Goal: Information Seeking & Learning: Learn about a topic

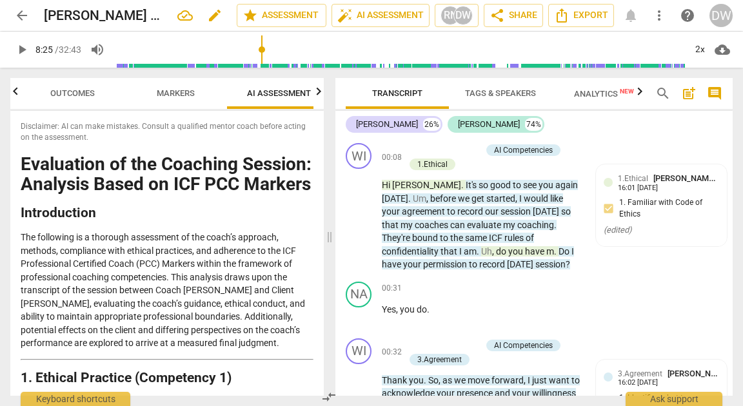
scroll to position [2638, 0]
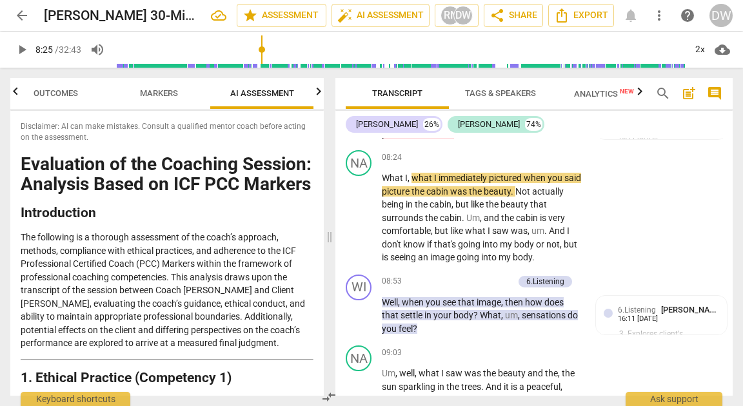
click at [28, 15] on span "arrow_back" at bounding box center [21, 15] width 15 height 15
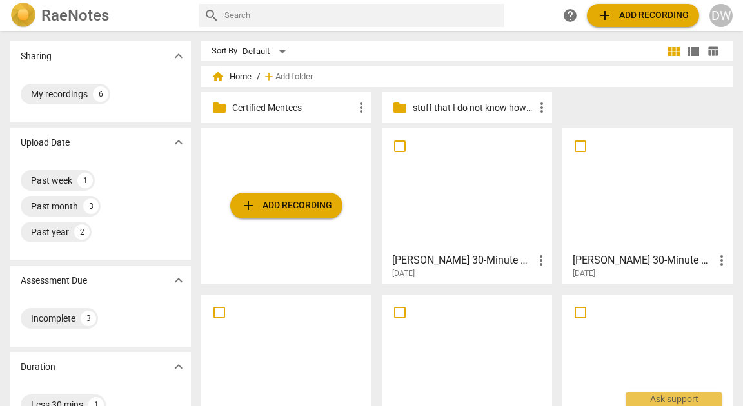
click at [267, 115] on div "folder Certified Mentees more_vert" at bounding box center [286, 107] width 170 height 31
click at [268, 108] on p "Certified Mentees" at bounding box center [292, 108] width 121 height 14
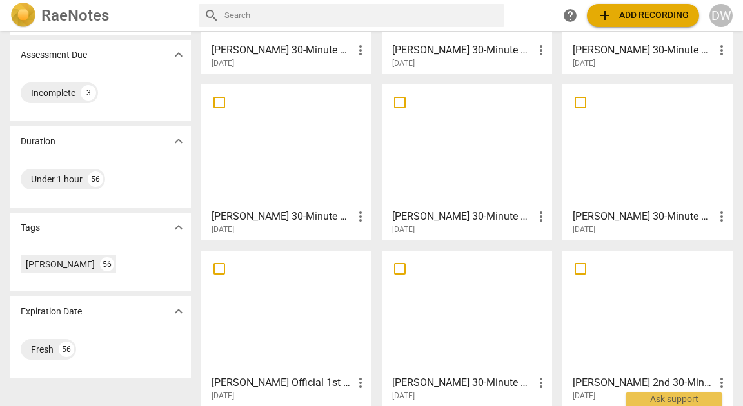
scroll to position [235, 0]
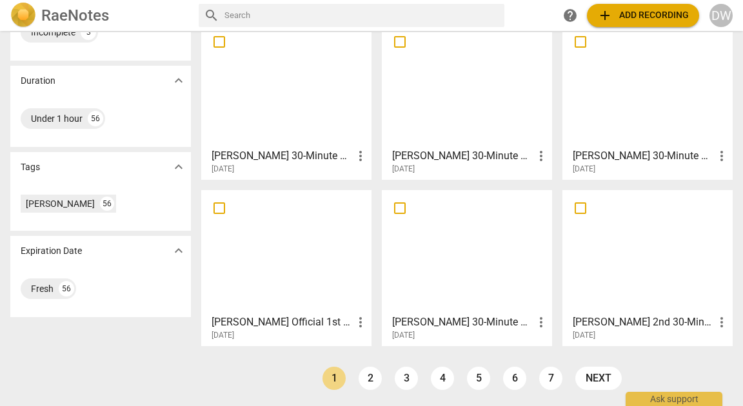
click at [303, 269] on div at bounding box center [286, 252] width 161 height 114
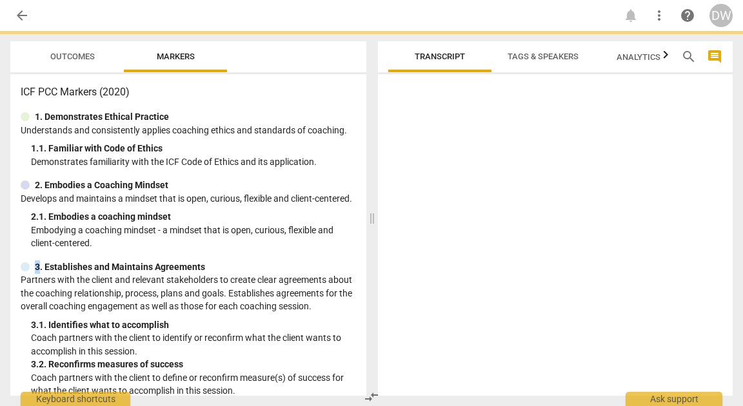
click at [303, 269] on div "ICF PCC Markers (2020) 1. Demonstrates Ethical Practice Understands and consist…" at bounding box center [188, 235] width 356 height 322
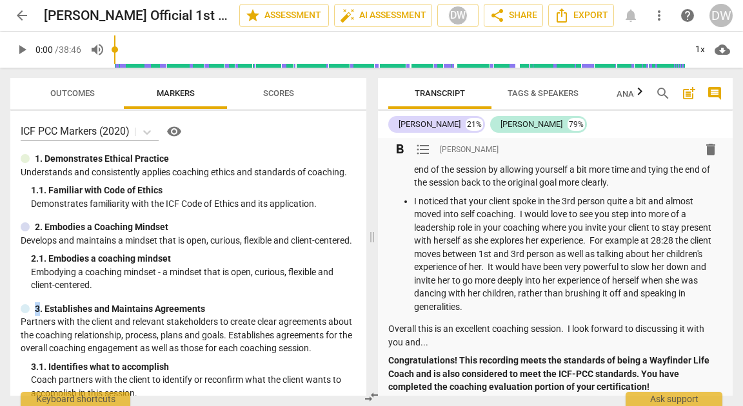
scroll to position [486, 0]
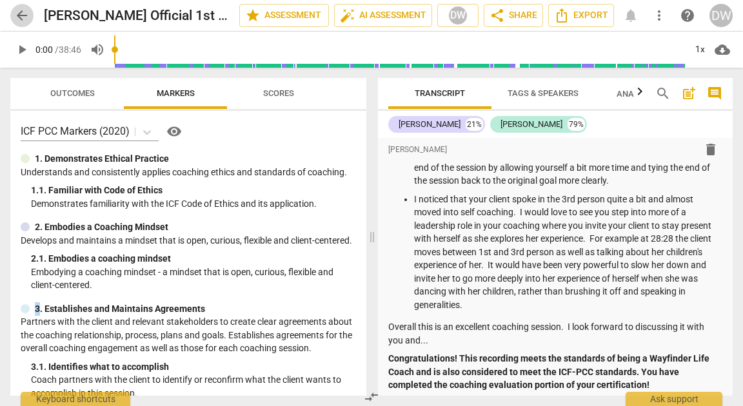
click at [24, 18] on span "arrow_back" at bounding box center [21, 15] width 15 height 15
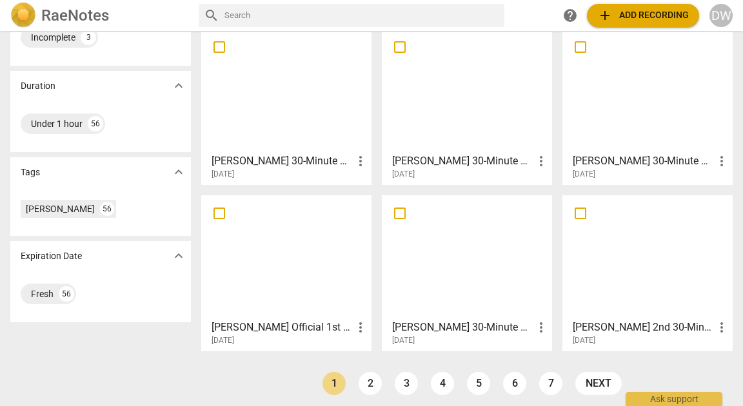
scroll to position [229, 0]
click at [360, 380] on link "2" at bounding box center [369, 384] width 23 height 23
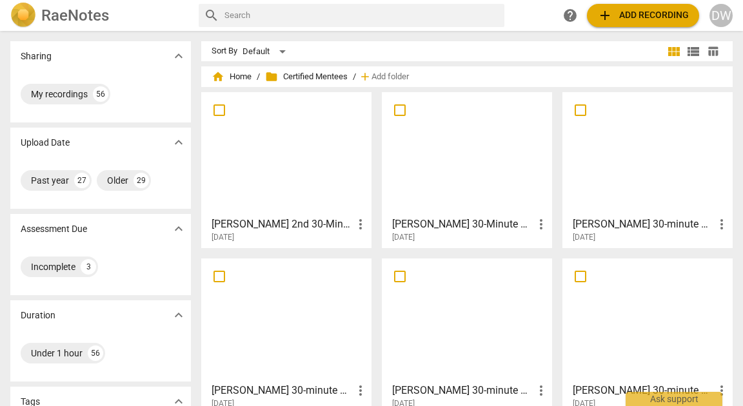
click at [266, 155] on div at bounding box center [286, 154] width 161 height 114
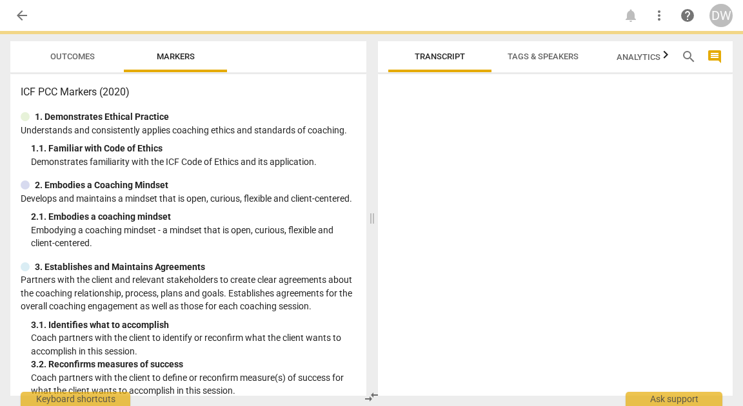
click at [266, 155] on p "Demonstrates familiarity with the ICF Code of Ethics and its application." at bounding box center [193, 162] width 325 height 14
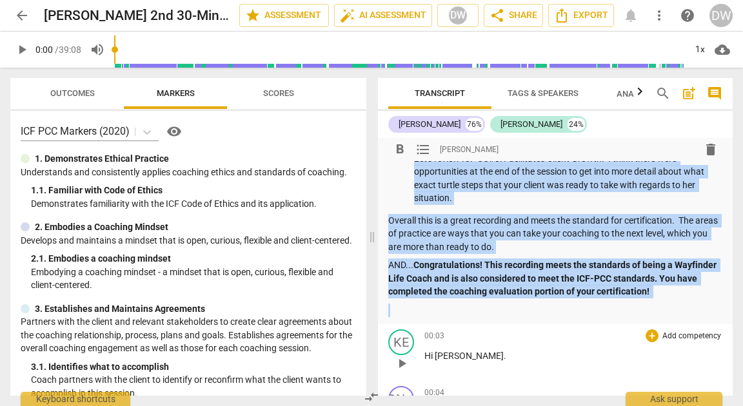
scroll to position [428, 0]
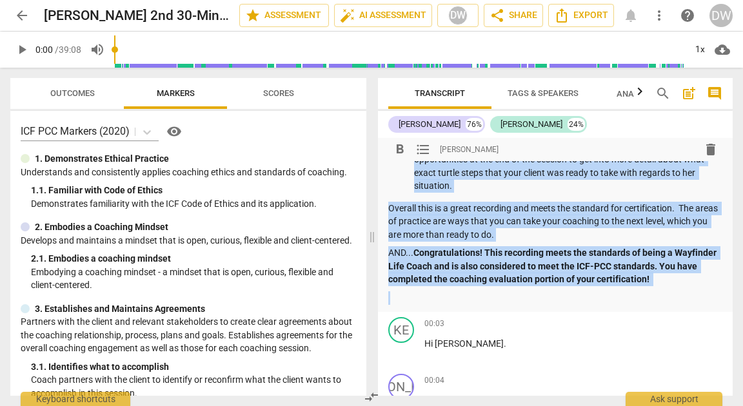
drag, startPoint x: 434, startPoint y: 177, endPoint x: 684, endPoint y: 282, distance: 271.3
click at [684, 282] on div "Summary: Kelly!!! This is so good!!! I love that you stuck with it and got a re…" at bounding box center [555, 22] width 334 height 563
copy div "Kelly!!! This is so good!!! I love that you stuck with it and got a recording t…"
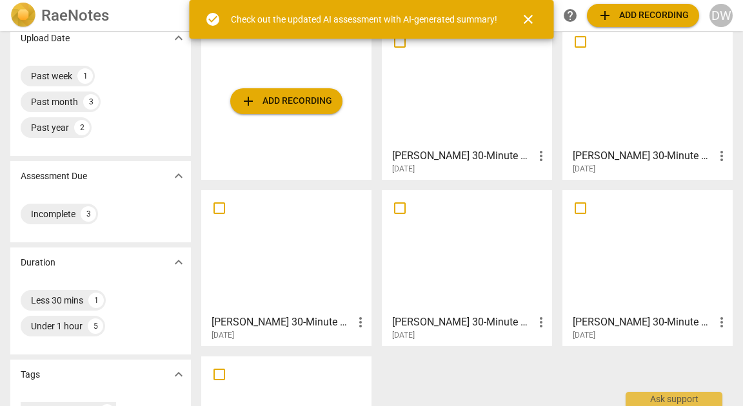
scroll to position [103, 0]
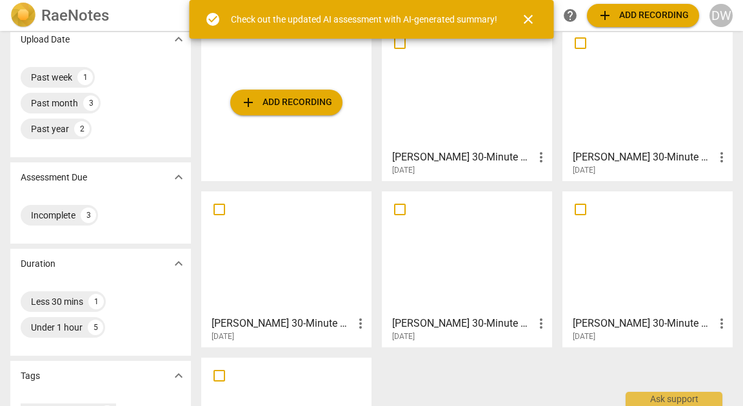
click at [416, 131] on div at bounding box center [466, 87] width 161 height 114
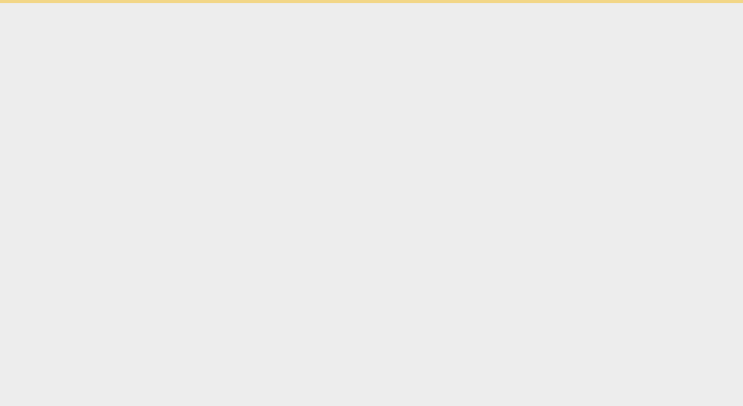
click at [416, 3] on html "check_circle Check out the updated AI assessment with AI-generated summary! clo…" at bounding box center [371, 1] width 743 height 3
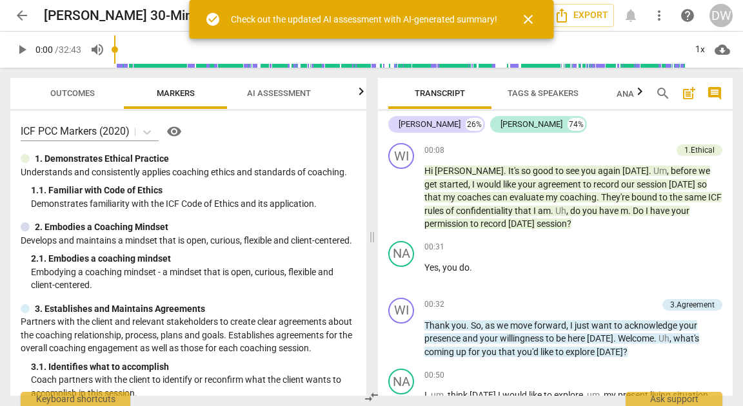
click at [693, 98] on span "post_add" at bounding box center [688, 93] width 15 height 15
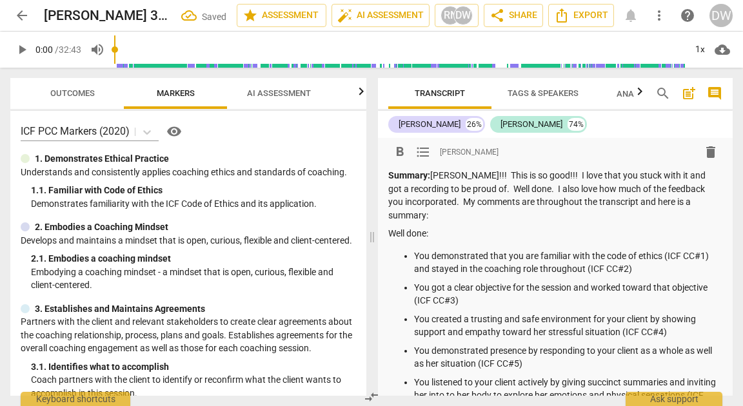
click at [445, 173] on p "Summary: [PERSON_NAME]!!! This is so good!!! I love that you stuck with it and …" at bounding box center [555, 195] width 334 height 53
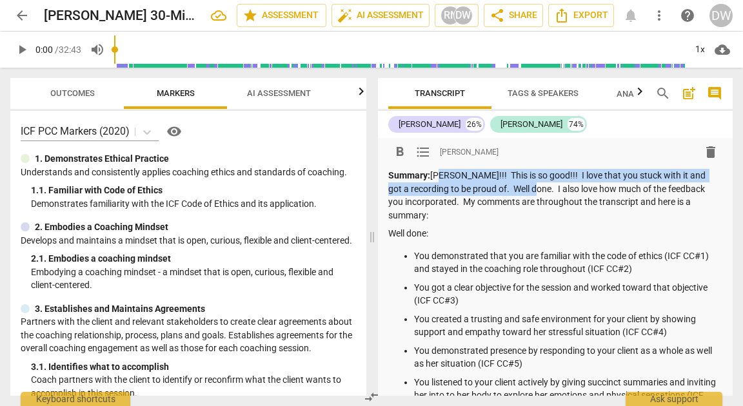
drag, startPoint x: 445, startPoint y: 173, endPoint x: 534, endPoint y: 189, distance: 89.7
click at [534, 189] on p "Summary: [PERSON_NAME]!!! This is so good!!! I love that you stuck with it and …" at bounding box center [555, 195] width 334 height 53
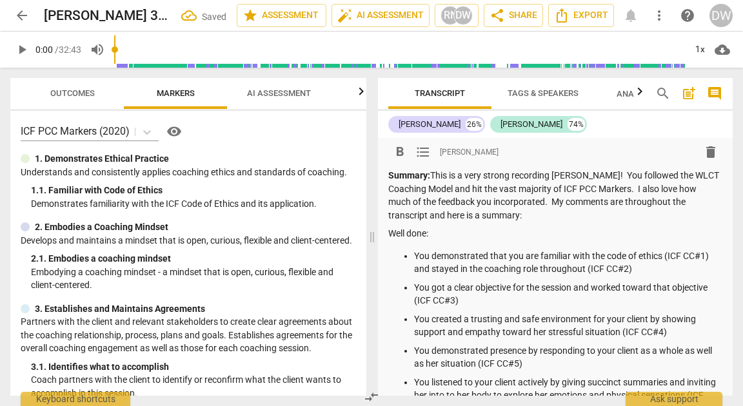
click at [544, 201] on p "Summary: This is a very strong recording [PERSON_NAME]! You followed the WLCT C…" at bounding box center [555, 195] width 334 height 53
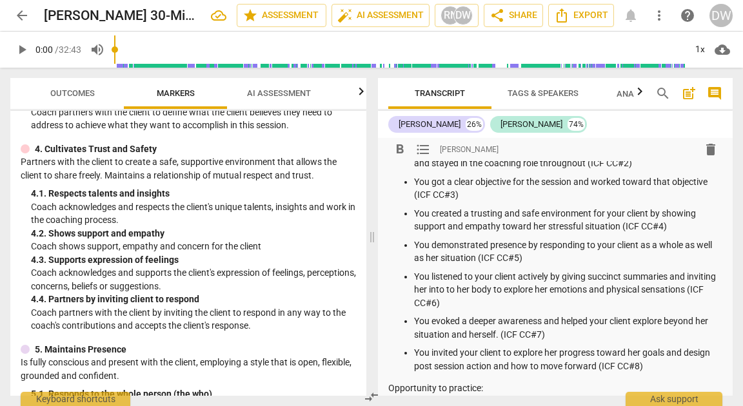
scroll to position [387, 0]
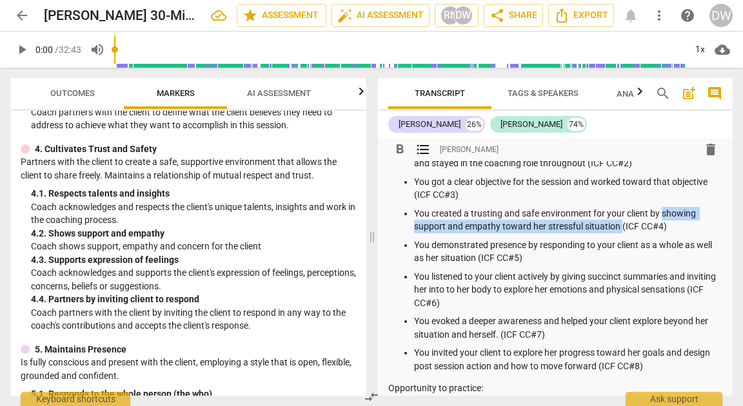
drag, startPoint x: 664, startPoint y: 224, endPoint x: 620, endPoint y: 243, distance: 47.9
click at [620, 233] on p "You created a trusting and safe environment for your client by showing support …" at bounding box center [568, 220] width 308 height 26
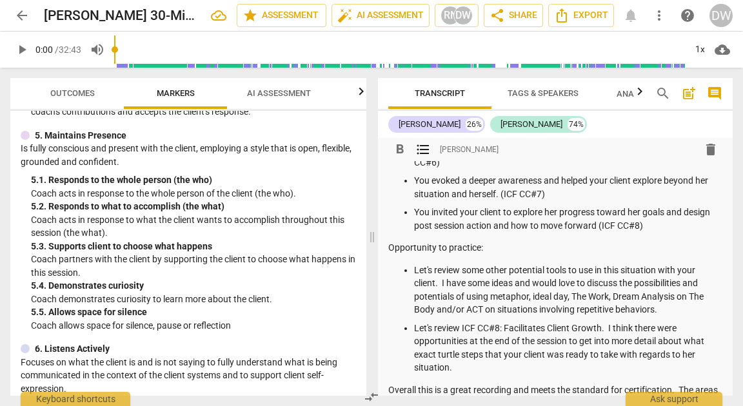
scroll to position [248, 0]
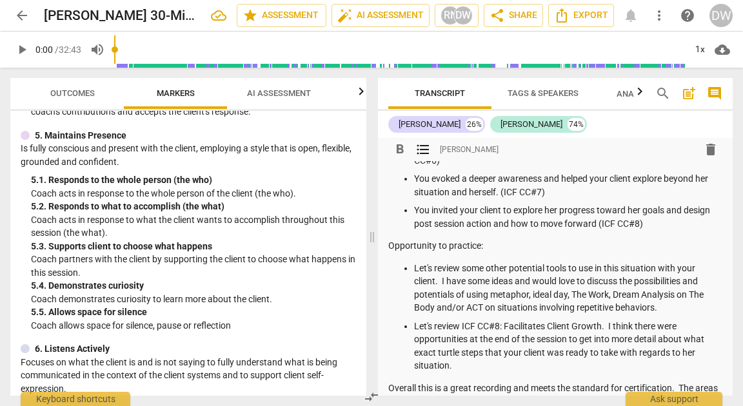
click at [496, 199] on p "You evoked a deeper awareness and helped your client explore beyond her situati…" at bounding box center [568, 185] width 308 height 26
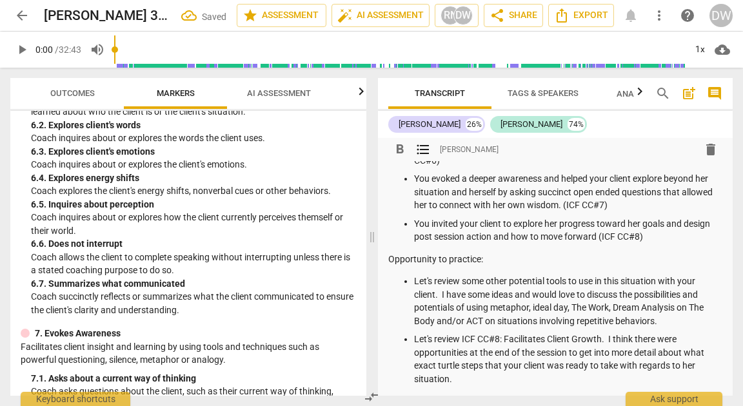
scroll to position [941, 0]
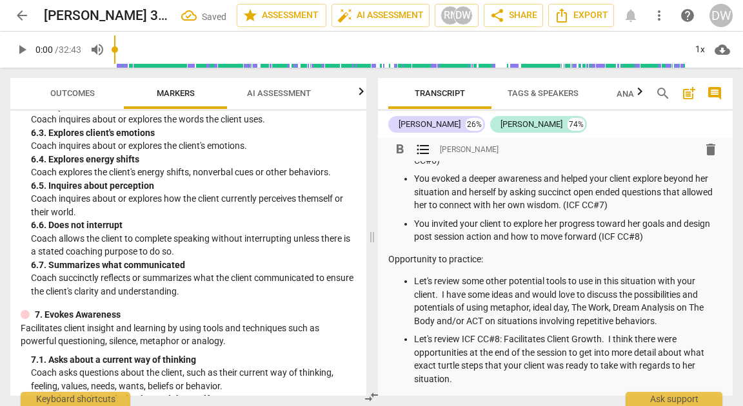
click at [79, 87] on span "Outcomes" at bounding box center [72, 93] width 75 height 17
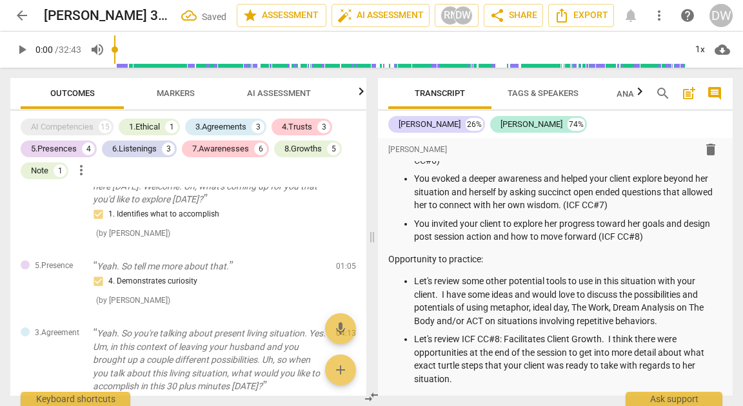
scroll to position [203, 0]
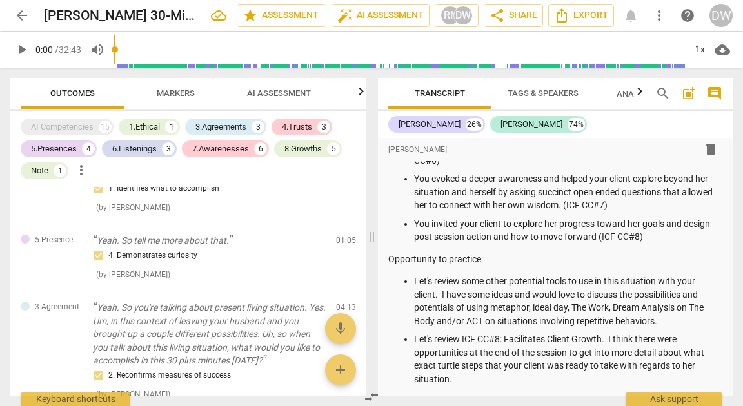
click at [286, 98] on span "AI Assessment" at bounding box center [278, 93] width 95 height 17
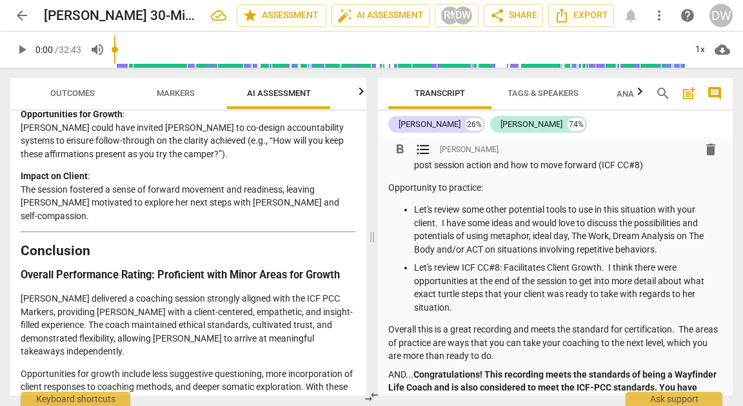
scroll to position [319, 0]
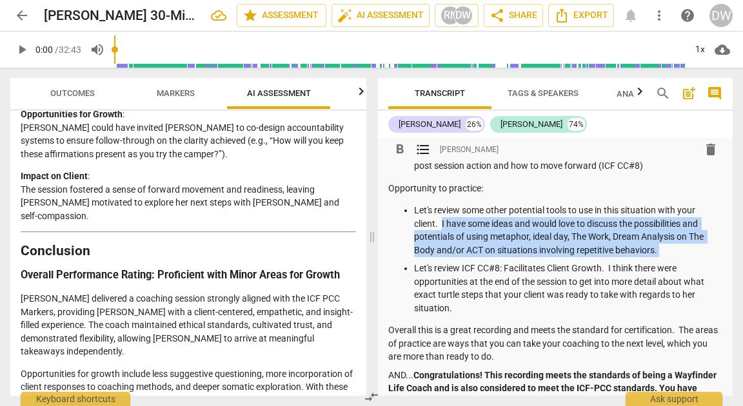
drag, startPoint x: 442, startPoint y: 237, endPoint x: 651, endPoint y: 268, distance: 210.5
click at [651, 269] on ul "Let's review some other potential tools to use in this situation with your clie…" at bounding box center [555, 259] width 334 height 111
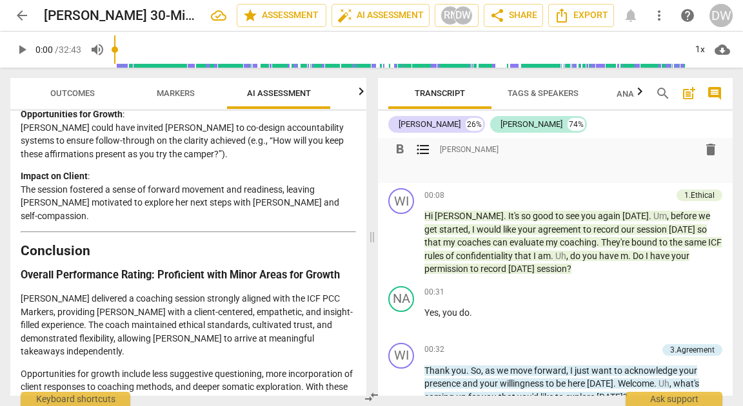
scroll to position [531, 0]
